Goal: Information Seeking & Learning: Learn about a topic

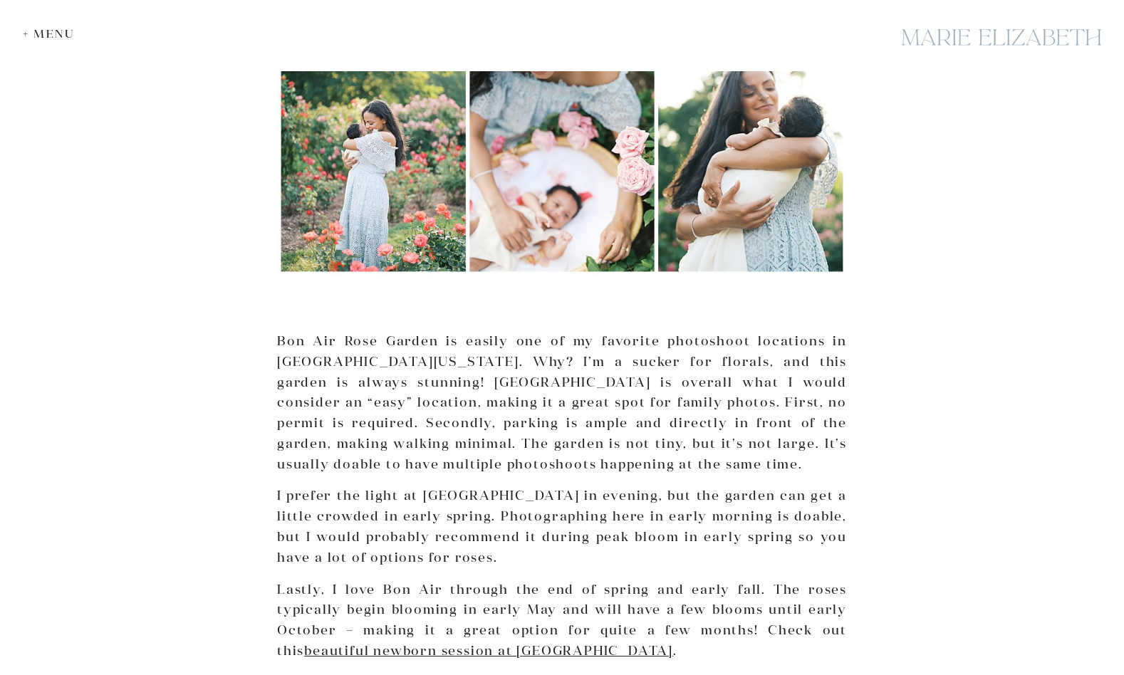
scroll to position [1352, 0]
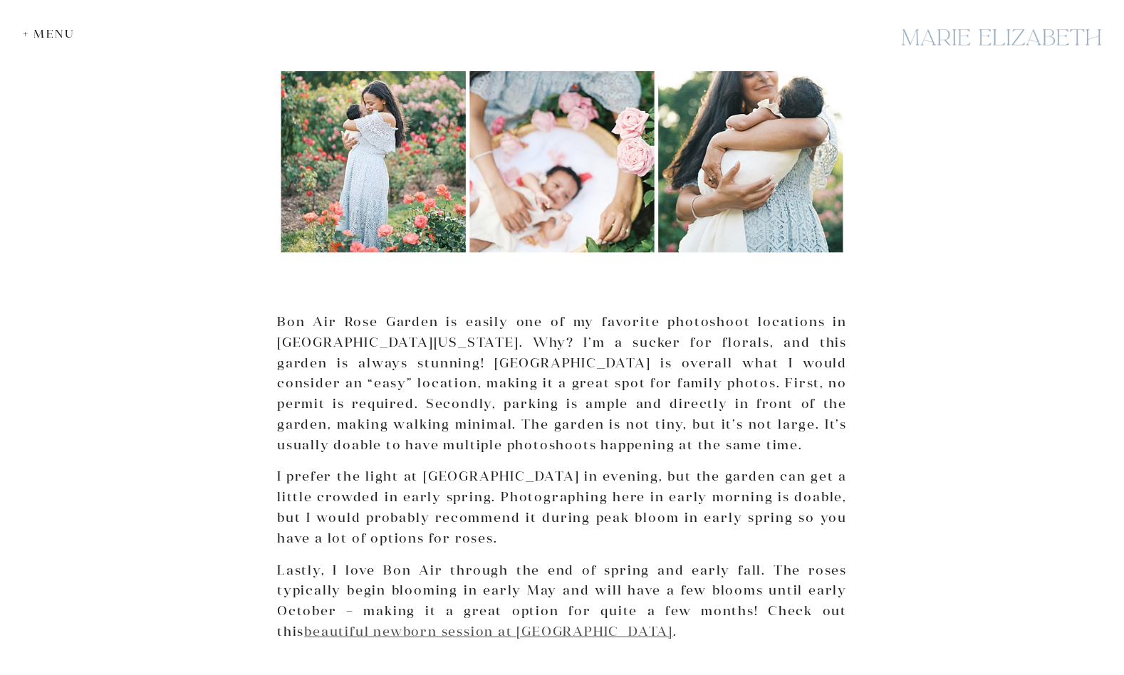
click at [381, 623] on link "beautiful newborn session at [GEOGRAPHIC_DATA]" at bounding box center [488, 631] width 369 height 16
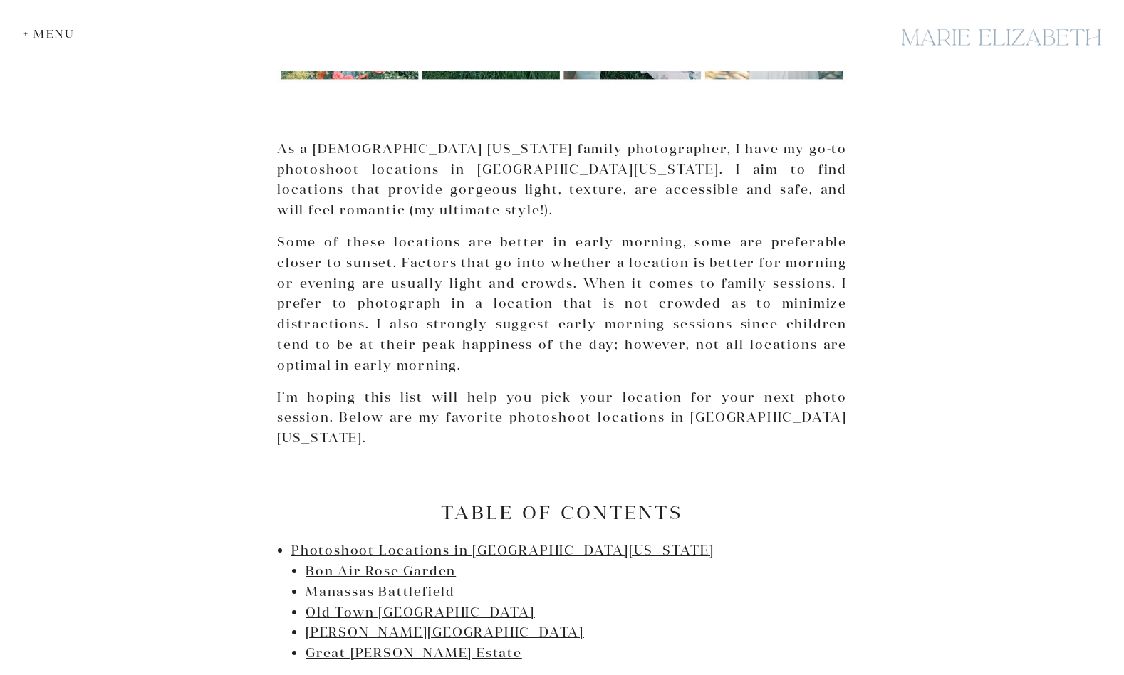
scroll to position [459, 0]
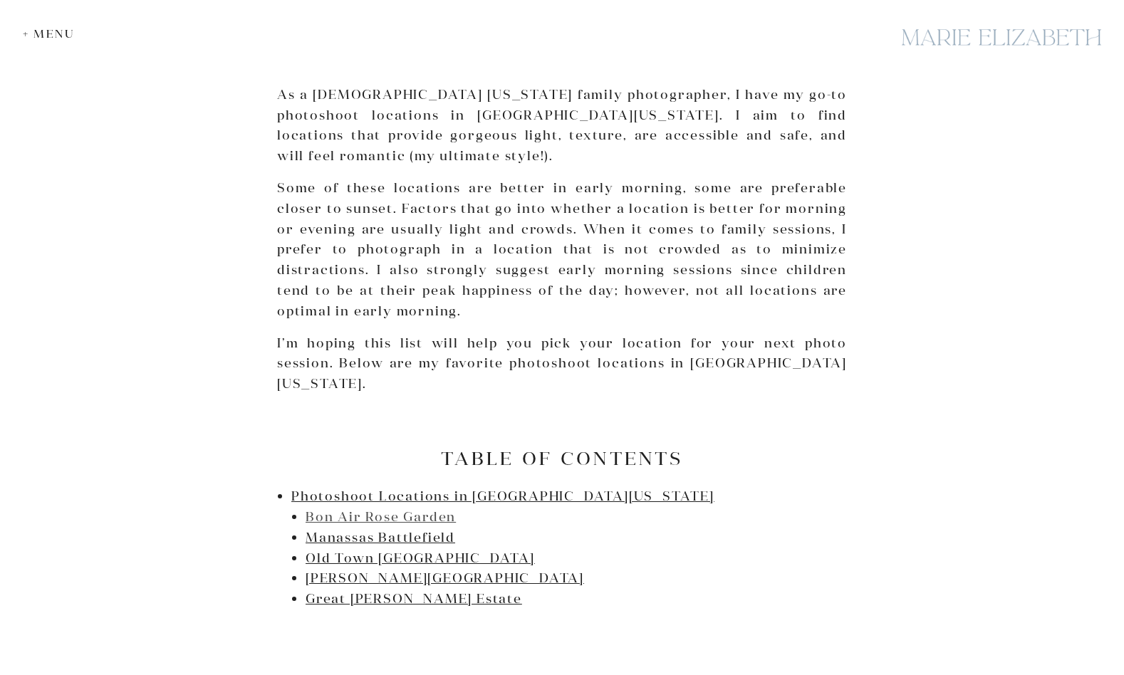
click at [357, 509] on link "Bon Air Rose Garden" at bounding box center [381, 517] width 150 height 16
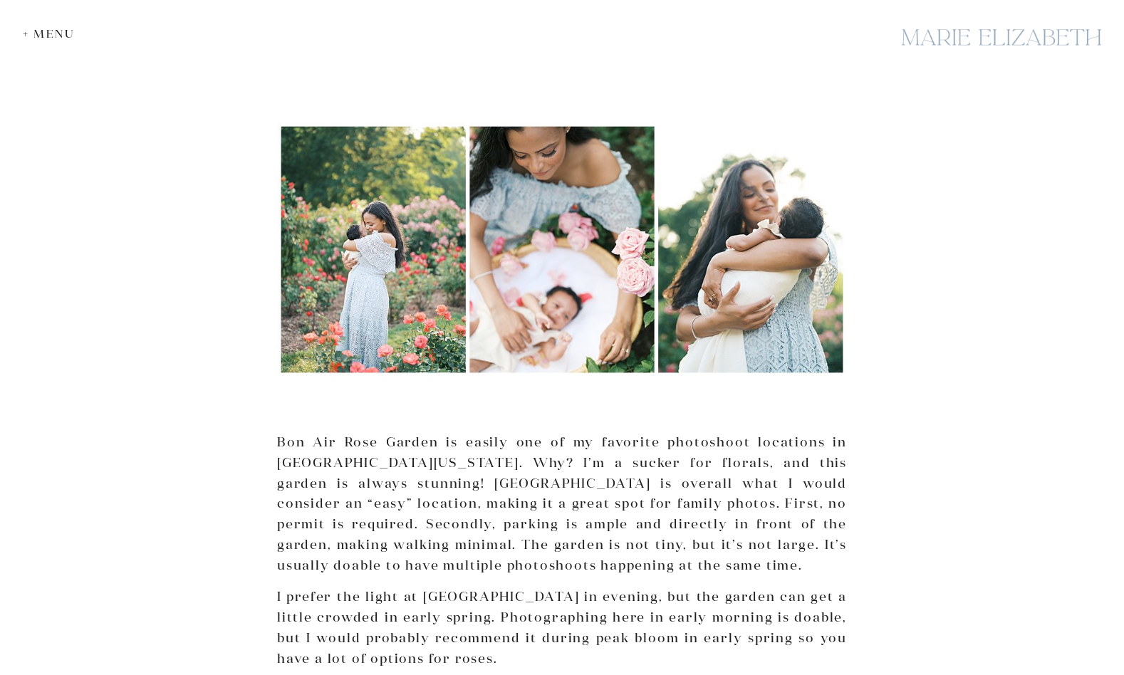
scroll to position [459, 0]
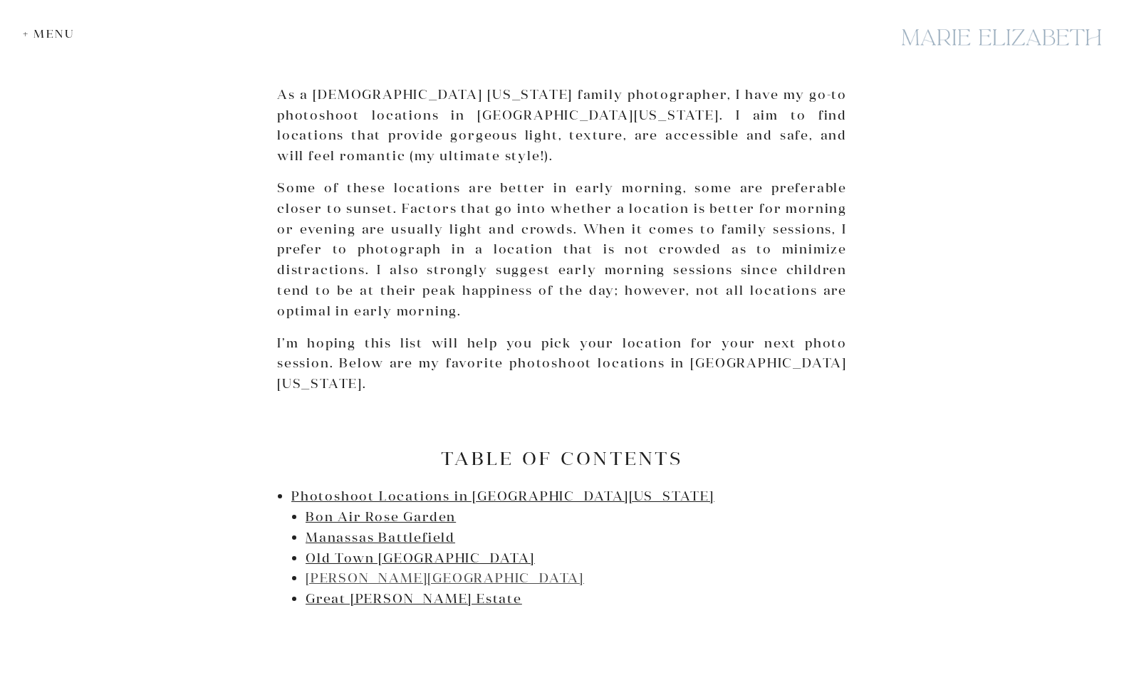
click at [360, 570] on link "[PERSON_NAME][GEOGRAPHIC_DATA]" at bounding box center [445, 578] width 278 height 16
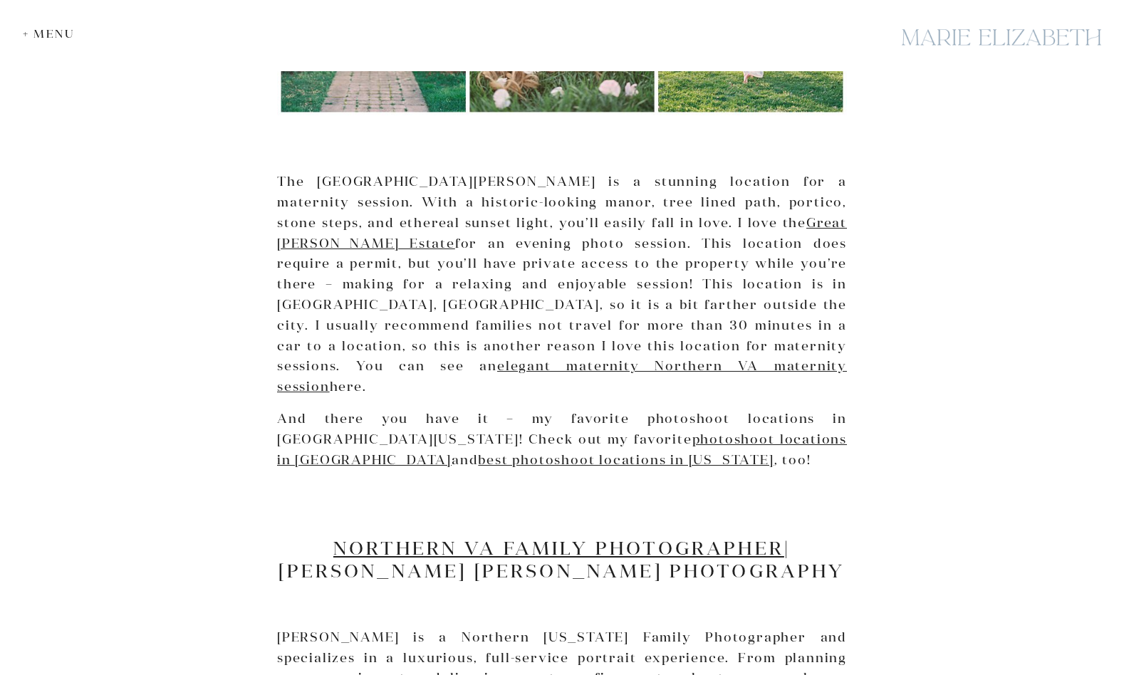
scroll to position [4360, 0]
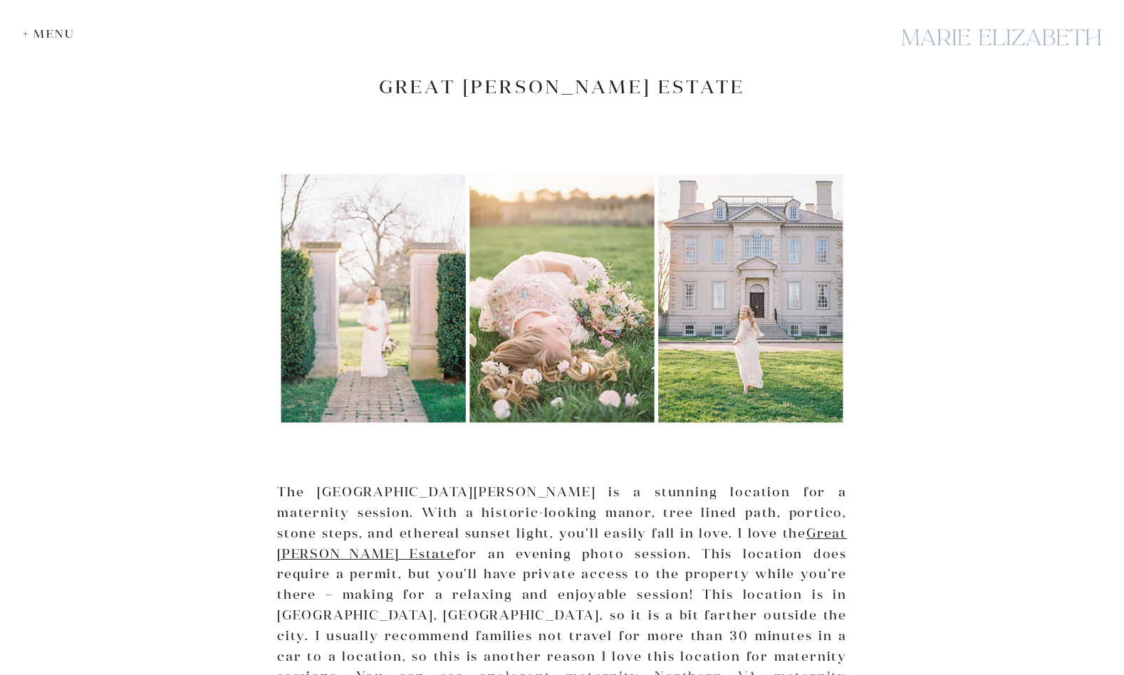
click at [546, 668] on link "elegant maternity Northern VA maternity session" at bounding box center [562, 686] width 570 height 37
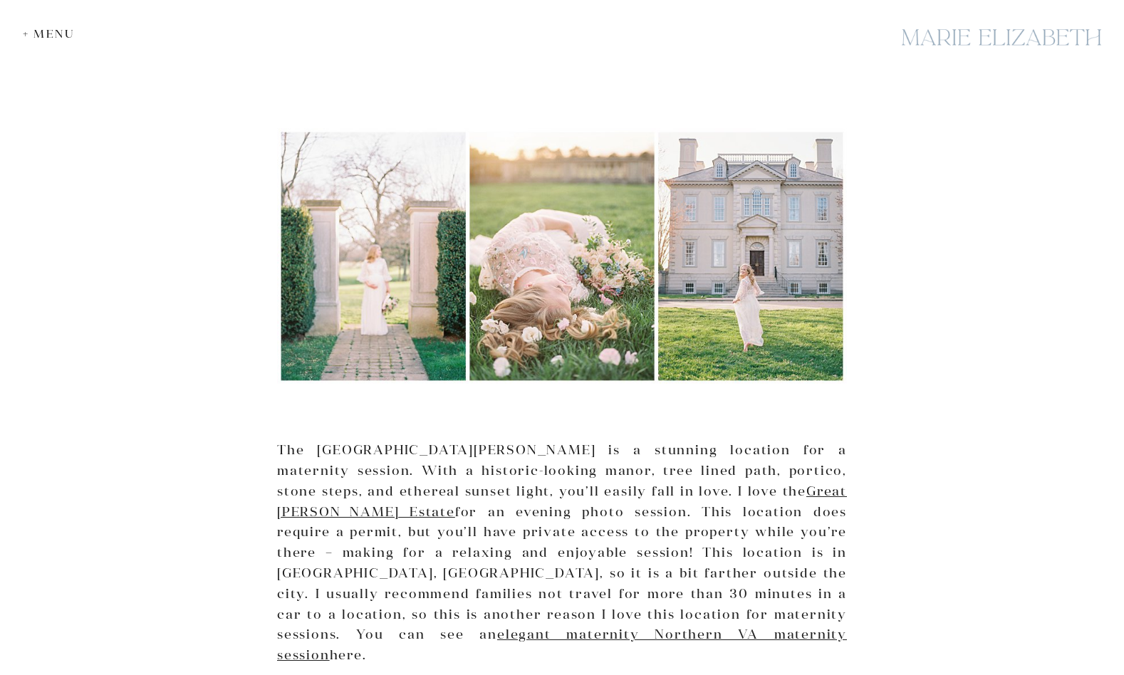
scroll to position [4469, 0]
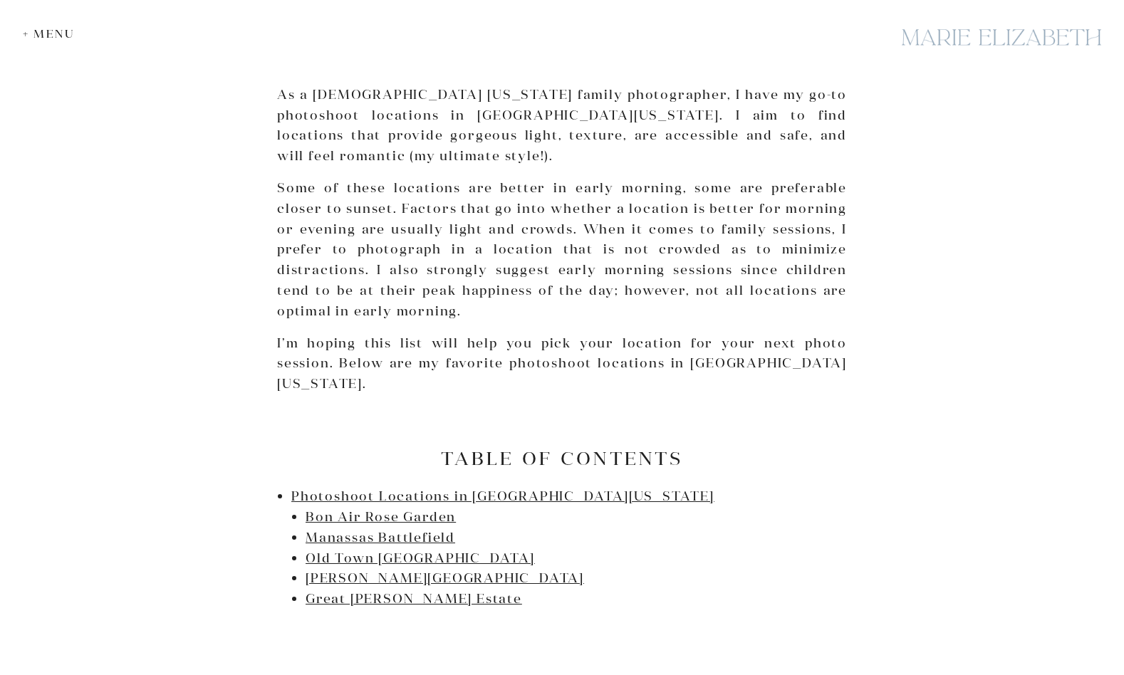
scroll to position [462, 0]
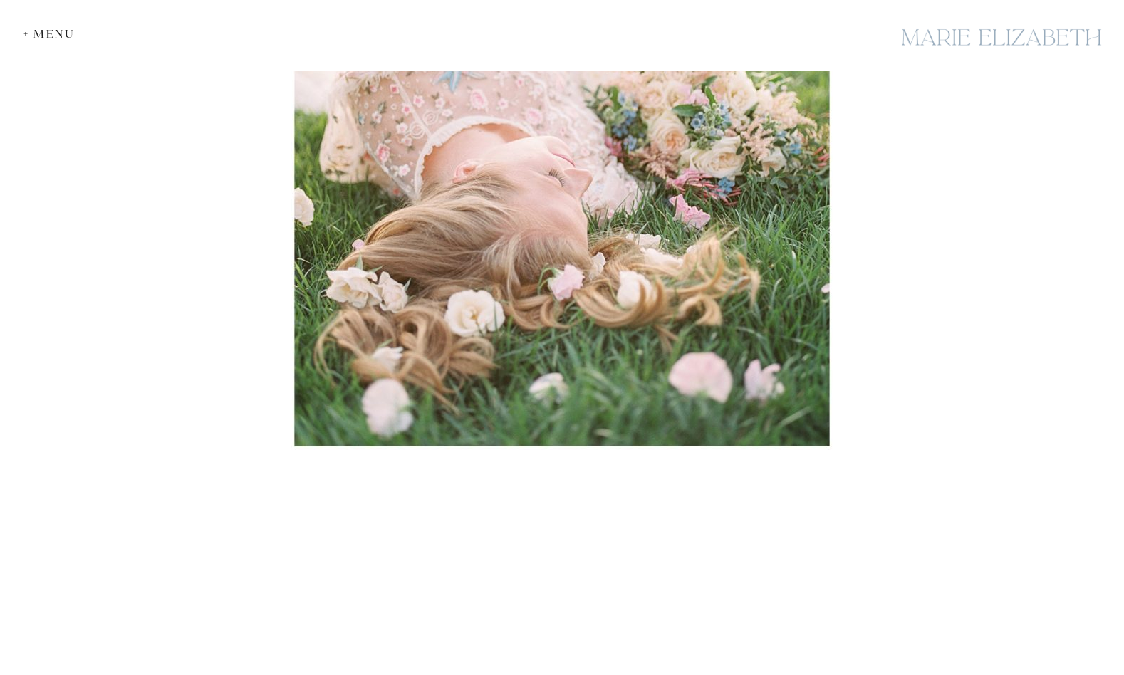
scroll to position [23412, 0]
